Goal: Task Accomplishment & Management: Manage account settings

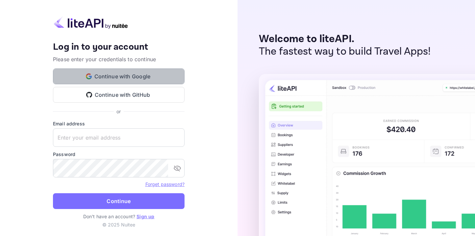
click at [149, 81] on button "Continue with Google" at bounding box center [119, 76] width 132 height 16
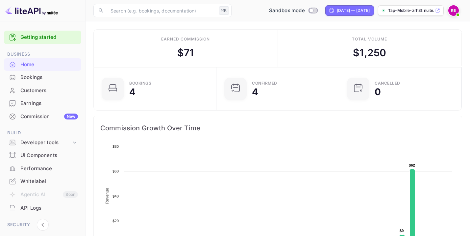
scroll to position [1, 0]
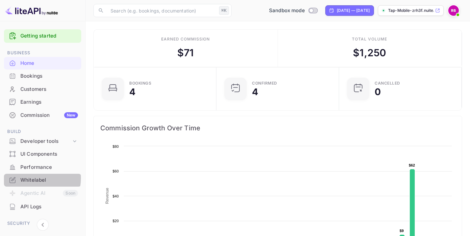
click at [30, 178] on div "Whitelabel" at bounding box center [49, 180] width 58 height 8
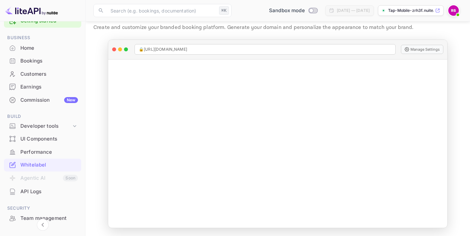
scroll to position [37, 0]
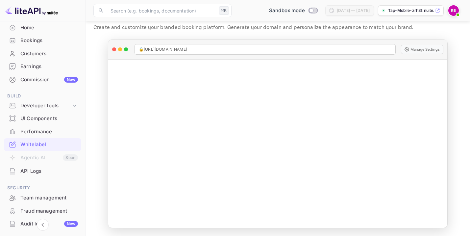
click at [39, 145] on div "Whitelabel" at bounding box center [49, 145] width 58 height 8
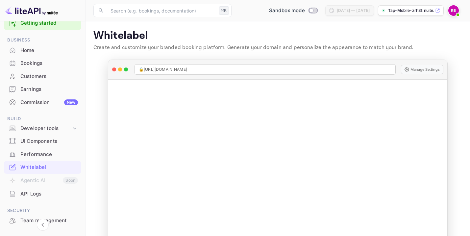
scroll to position [0, 0]
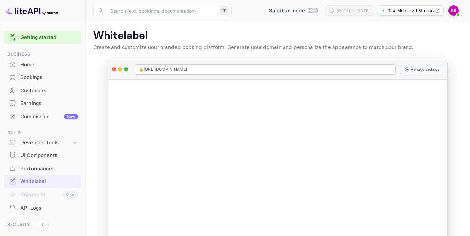
click at [26, 36] on link "Getting started" at bounding box center [49, 38] width 58 height 8
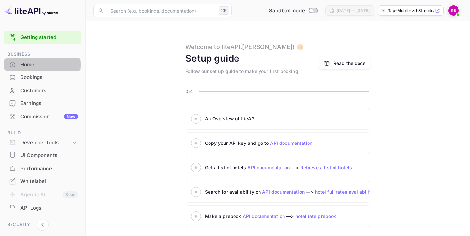
click at [30, 64] on div "Home" at bounding box center [49, 65] width 58 height 8
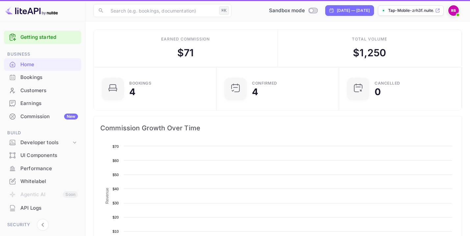
scroll to position [102, 114]
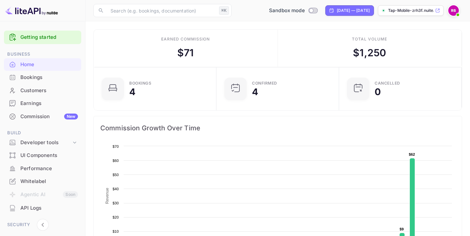
click at [35, 117] on div "Commission New" at bounding box center [49, 117] width 58 height 8
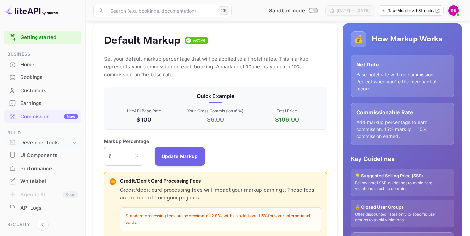
scroll to position [67, 0]
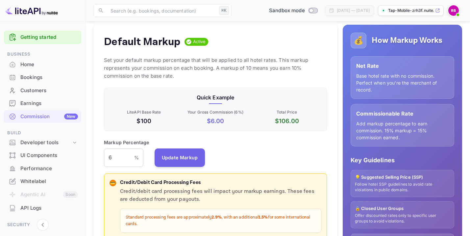
click at [31, 154] on div "UI Components" at bounding box center [49, 156] width 58 height 8
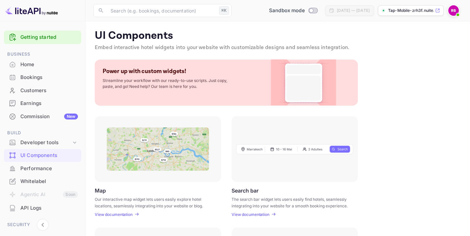
click at [34, 168] on div "Performance" at bounding box center [49, 169] width 58 height 8
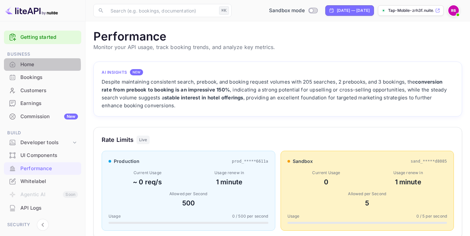
click at [27, 65] on div "Home" at bounding box center [49, 65] width 58 height 8
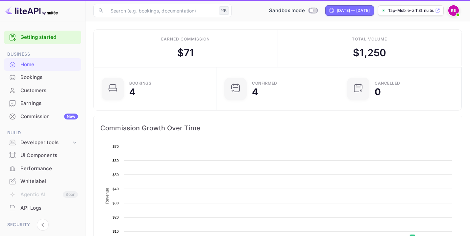
scroll to position [102, 114]
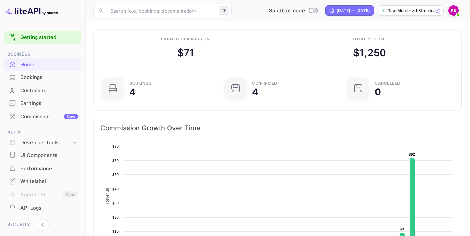
click at [37, 180] on div "Whitelabel" at bounding box center [49, 182] width 58 height 8
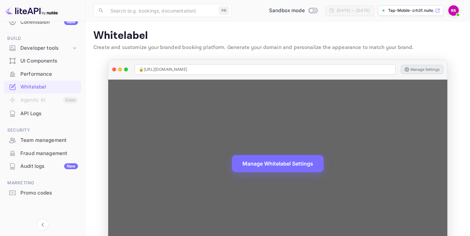
click at [423, 68] on button "Manage Settings" at bounding box center [422, 69] width 42 height 9
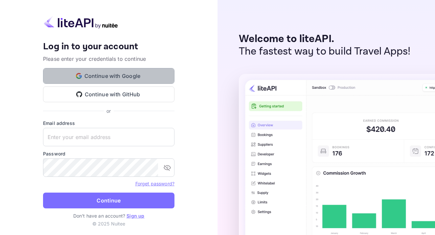
click at [140, 74] on button "Continue with Google" at bounding box center [109, 76] width 132 height 16
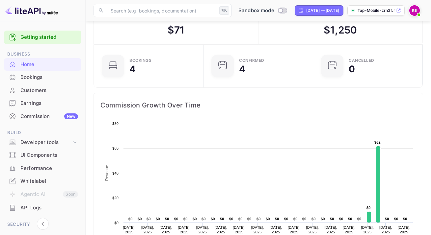
scroll to position [60, 0]
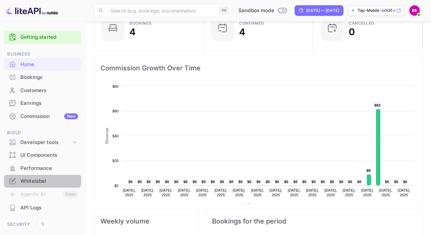
click at [33, 179] on div "Whitelabel" at bounding box center [49, 182] width 58 height 8
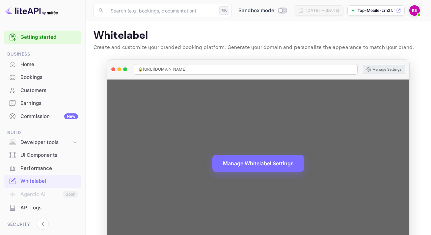
click at [388, 69] on button "Manage Settings" at bounding box center [383, 69] width 42 height 9
